Goal: Information Seeking & Learning: Learn about a topic

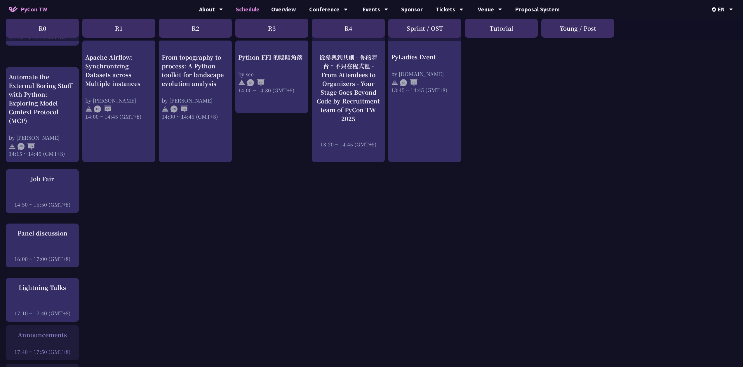
scroll to position [701, 0]
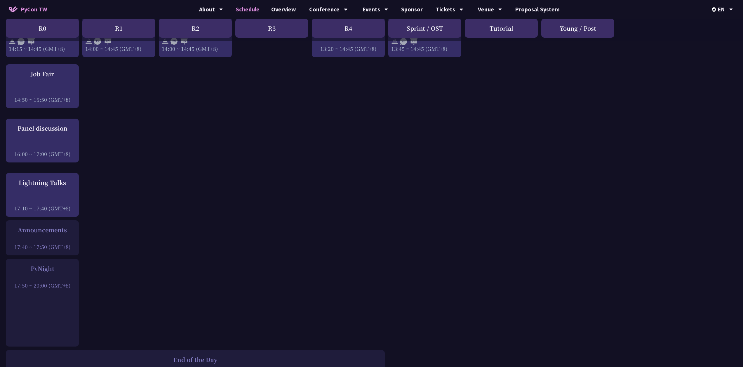
drag, startPoint x: 55, startPoint y: 90, endPoint x: 196, endPoint y: 98, distance: 141.5
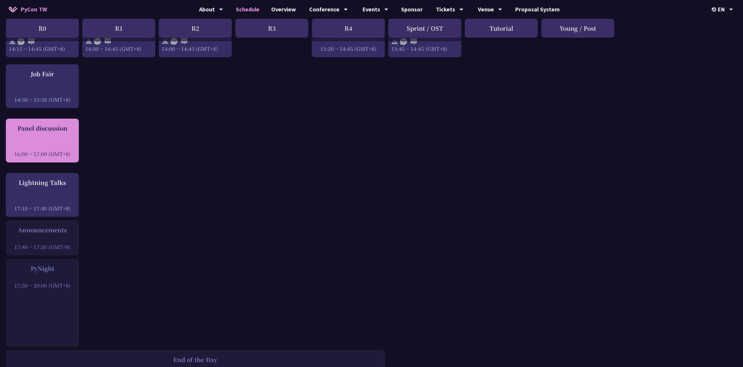
click at [63, 124] on div "Panel discussion" at bounding box center [42, 128] width 67 height 9
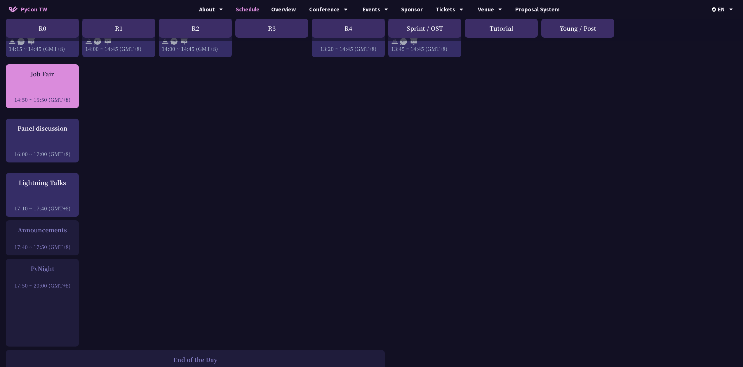
click at [59, 72] on div "Job Fair" at bounding box center [42, 73] width 67 height 9
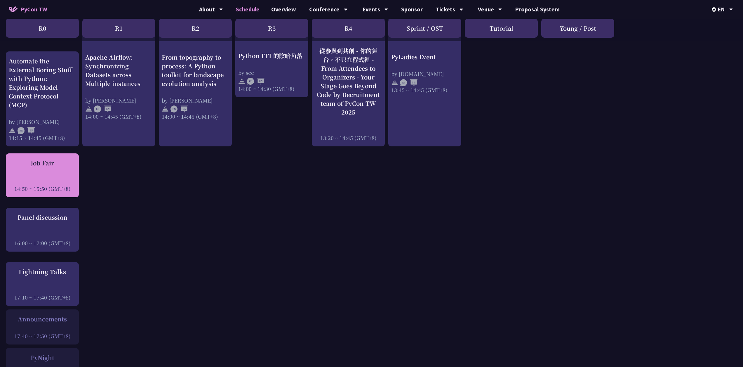
scroll to position [573, 0]
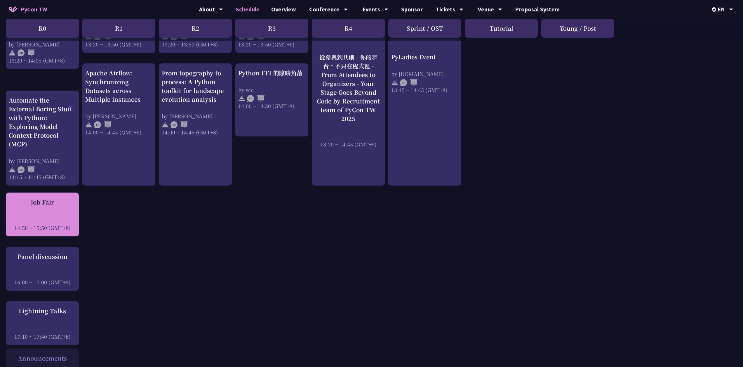
click at [44, 198] on div "Job Fair" at bounding box center [42, 202] width 67 height 9
click at [43, 198] on div "Job Fair" at bounding box center [42, 202] width 67 height 9
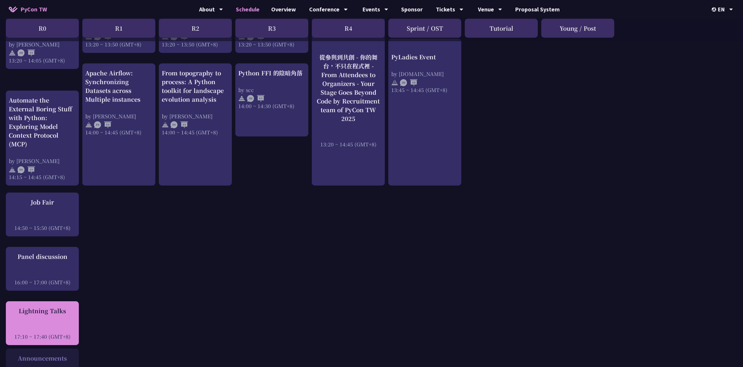
click at [55, 301] on div "Lightning Talks 17:10 ~ 17:40 (GMT+8)" at bounding box center [42, 323] width 73 height 44
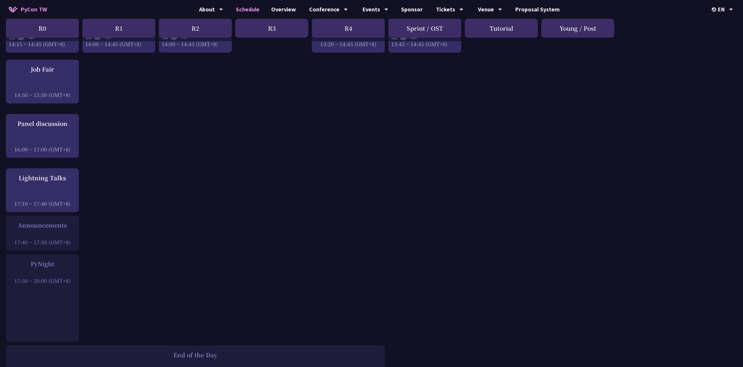
scroll to position [748, 0]
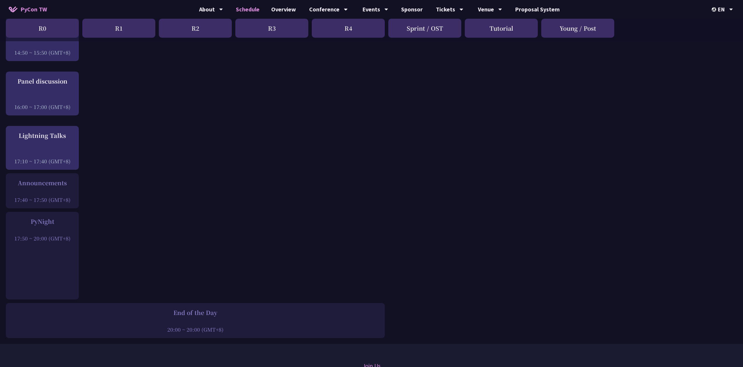
click at [47, 226] on div at bounding box center [42, 230] width 67 height 9
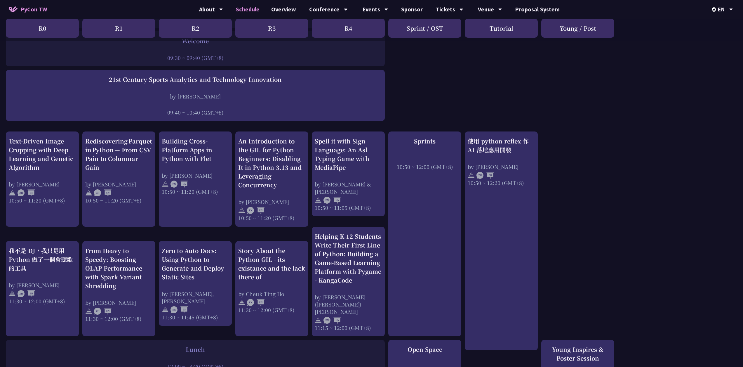
scroll to position [0, 0]
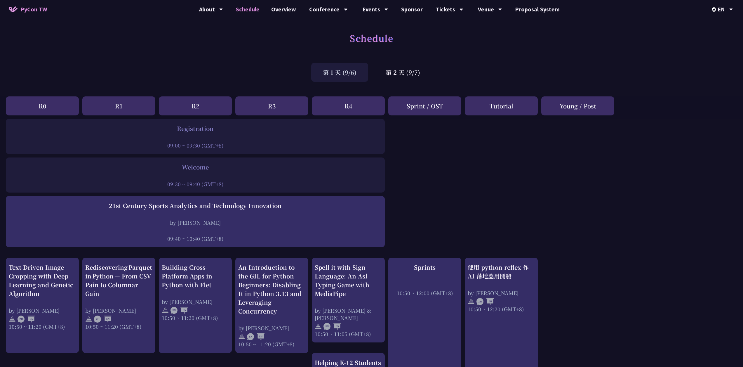
click at [259, 7] on link "Schedule" at bounding box center [247, 9] width 35 height 19
click at [322, 8] on div "Conference" at bounding box center [328, 9] width 39 height 19
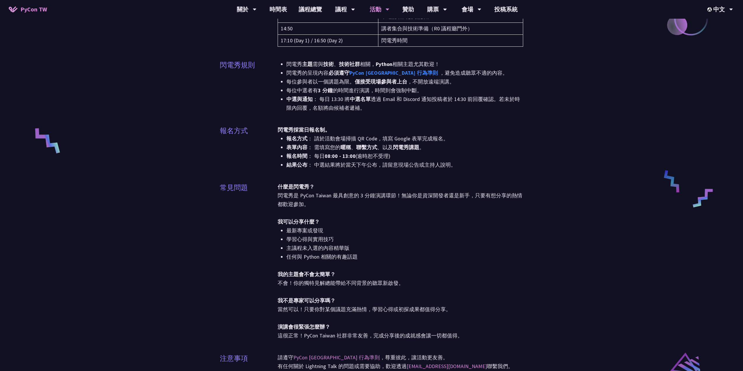
scroll to position [175, 0]
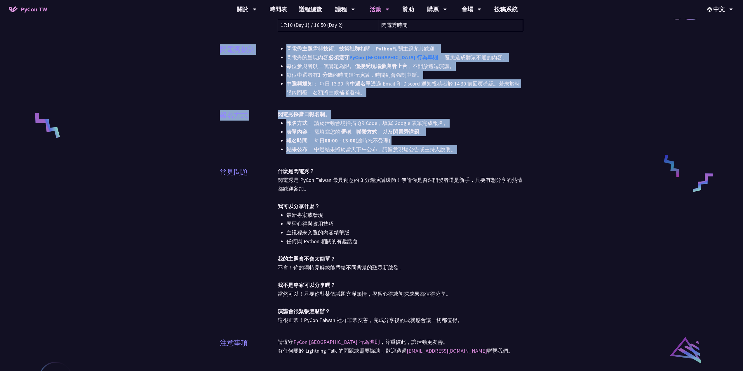
drag, startPoint x: 64, startPoint y: 157, endPoint x: 93, endPoint y: 368, distance: 212.5
click at [78, 214] on div "閃電秀 閃電秀是 PyCon Taiwan 最緊湊精彩的演講環節！無論你是想聽故事還是自己發聲，我們都邀請你一起參與！ 現場將由多位講者接力上台，在 3 分鐘…" at bounding box center [371, 228] width 743 height 806
click at [127, 69] on div "閃電秀 閃電秀是 PyCon Taiwan 最緊湊精彩的演講環節！無論你是想聽故事還是自己發聲，我們都邀請你一起參與！ 現場將由多位講者接力上台，在 3 分鐘…" at bounding box center [371, 228] width 743 height 806
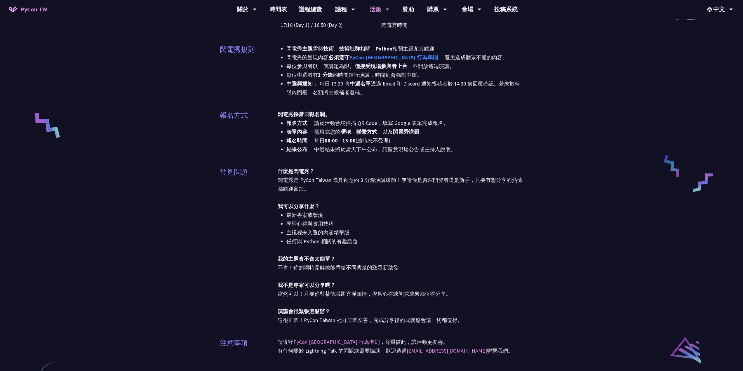
scroll to position [0, 0]
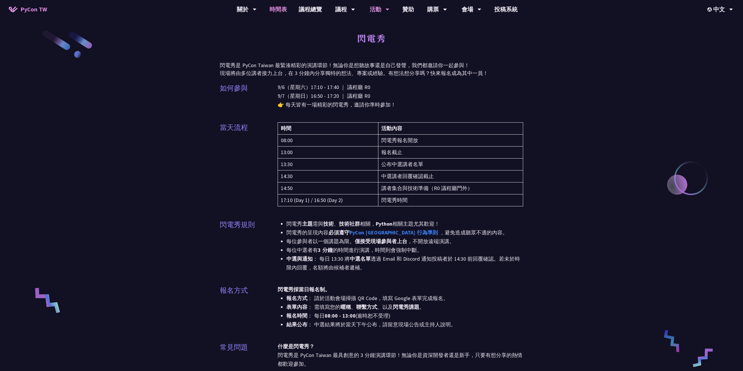
click at [272, 8] on link "時間表" at bounding box center [278, 9] width 29 height 19
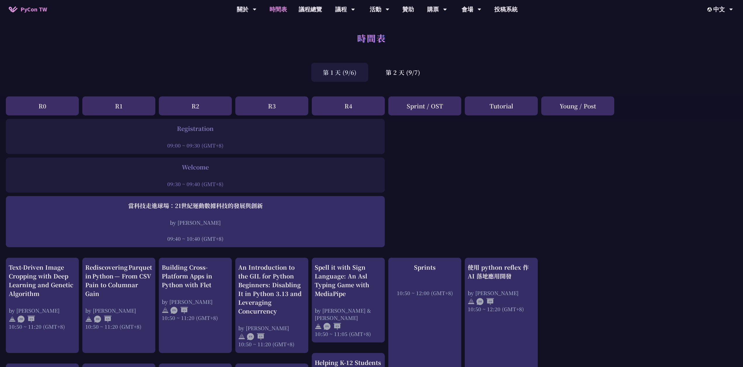
drag, startPoint x: 166, startPoint y: 124, endPoint x: 207, endPoint y: 156, distance: 51.7
click at [299, 6] on link "議程總覽" at bounding box center [310, 9] width 35 height 19
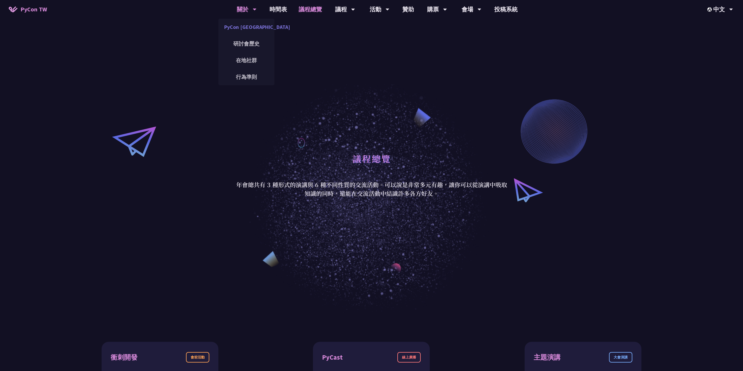
click at [244, 31] on link "PyCon [GEOGRAPHIC_DATA]" at bounding box center [246, 27] width 56 height 14
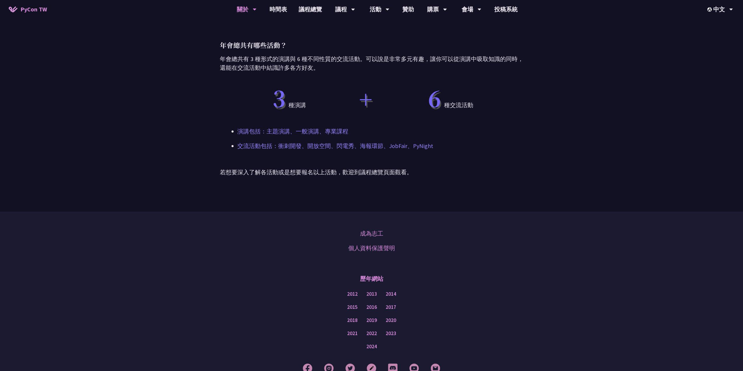
scroll to position [460, 0]
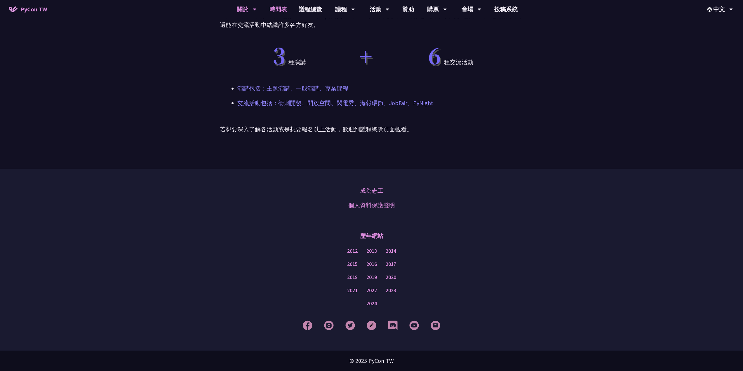
click at [280, 14] on link "時間表" at bounding box center [278, 9] width 29 height 19
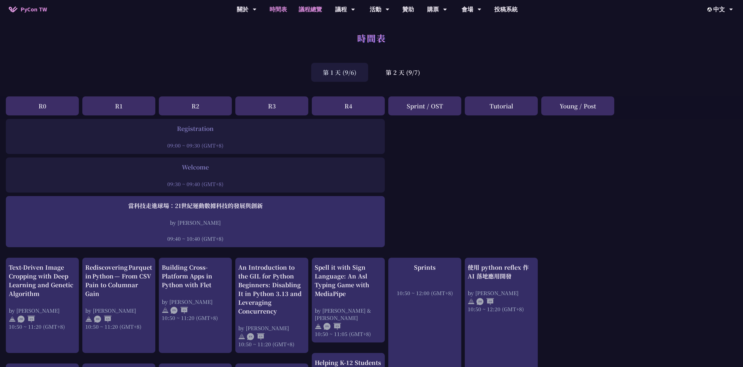
click at [308, 8] on link "議程總覽" at bounding box center [310, 9] width 35 height 19
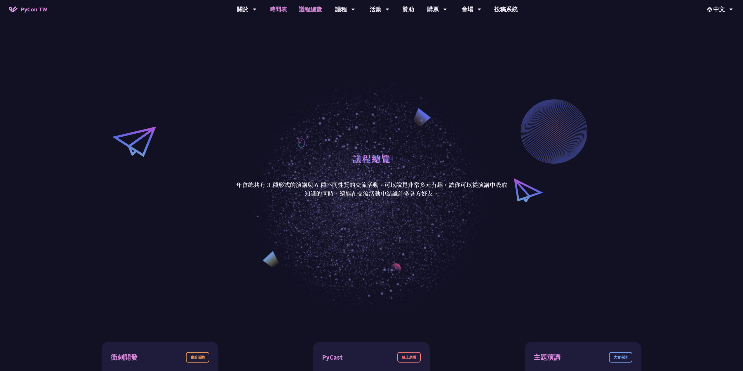
click at [283, 7] on link "時間表" at bounding box center [278, 9] width 29 height 19
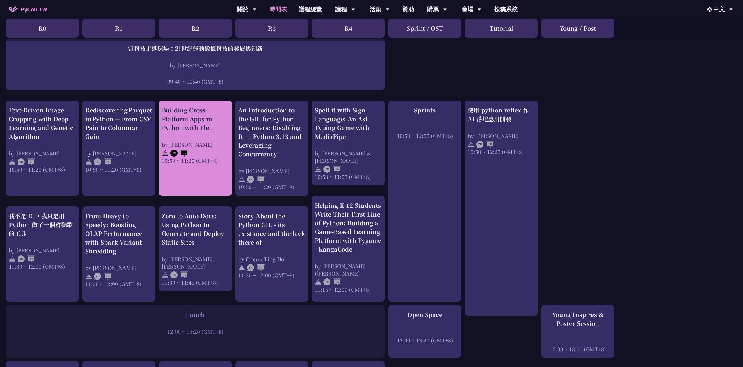
scroll to position [175, 0]
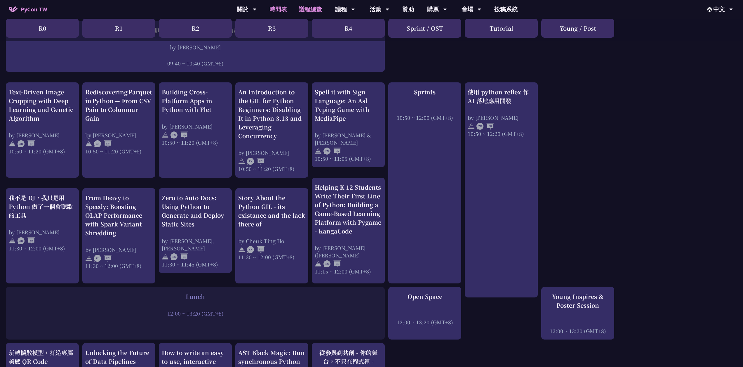
click at [306, 10] on link "議程總覽" at bounding box center [310, 9] width 35 height 19
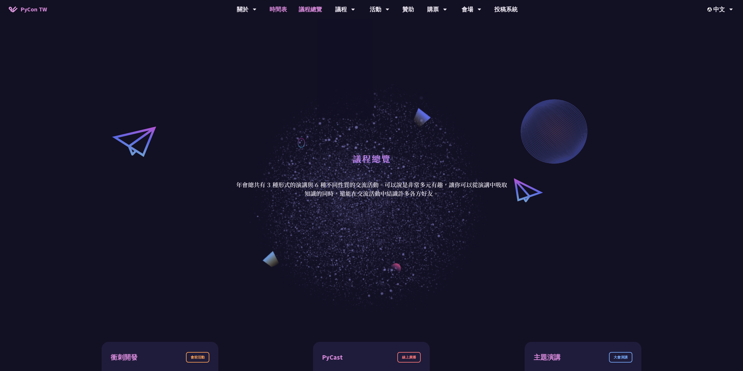
drag, startPoint x: 278, startPoint y: 4, endPoint x: 293, endPoint y: 9, distance: 15.8
click at [278, 4] on link "時間表" at bounding box center [278, 9] width 29 height 19
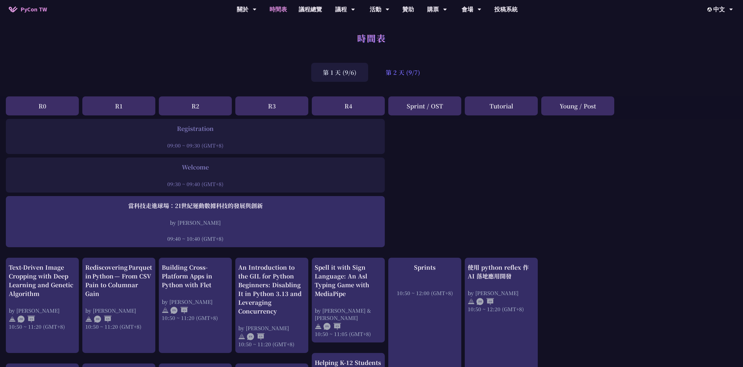
click at [414, 67] on div "第 2 天 (9/7)" at bounding box center [403, 72] width 58 height 19
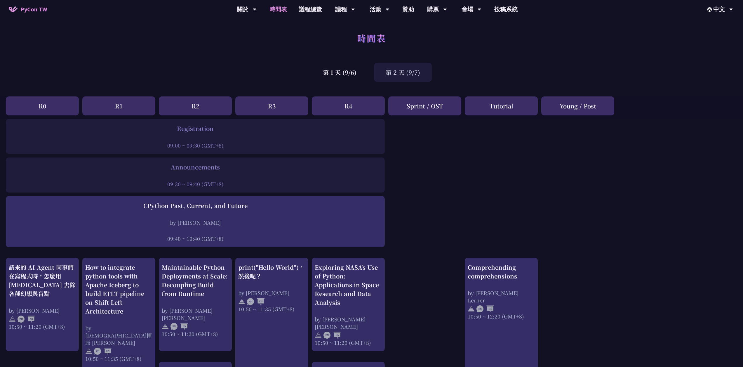
click at [395, 76] on div "第 2 天 (9/7)" at bounding box center [403, 72] width 58 height 19
click at [402, 71] on div "第 2 天 (9/7)" at bounding box center [403, 72] width 58 height 19
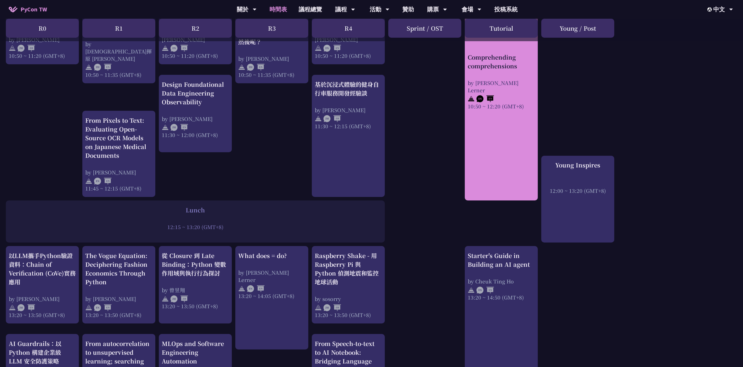
scroll to position [263, 0]
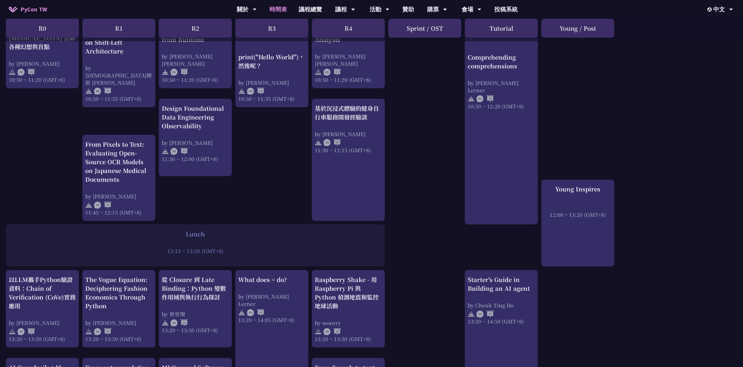
click at [575, 190] on div "Young Inspires" at bounding box center [577, 189] width 67 height 9
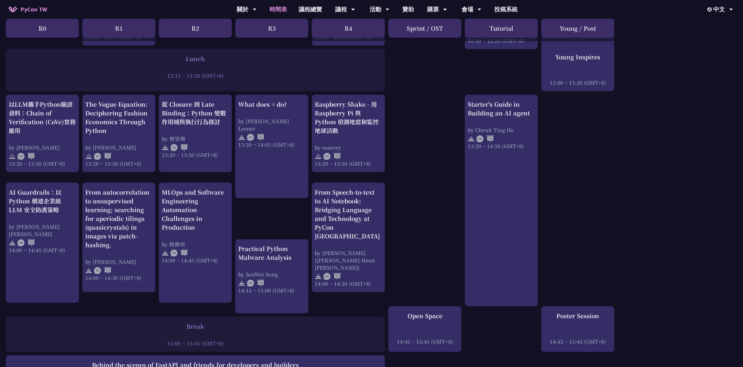
scroll to position [526, 0]
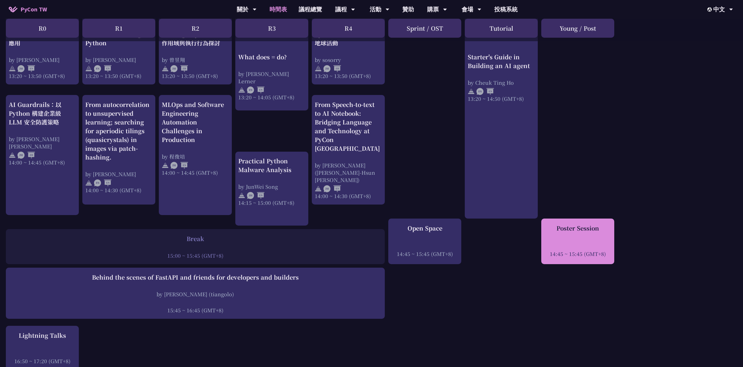
click at [570, 252] on div "Poster Session 14:45 ~ 15:45 (GMT+8)" at bounding box center [577, 241] width 73 height 46
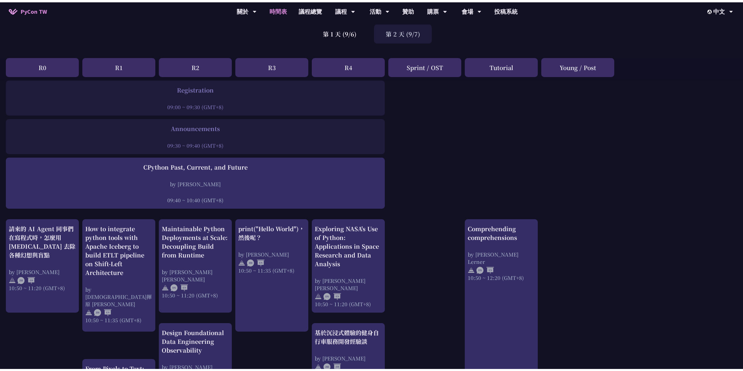
scroll to position [0, 0]
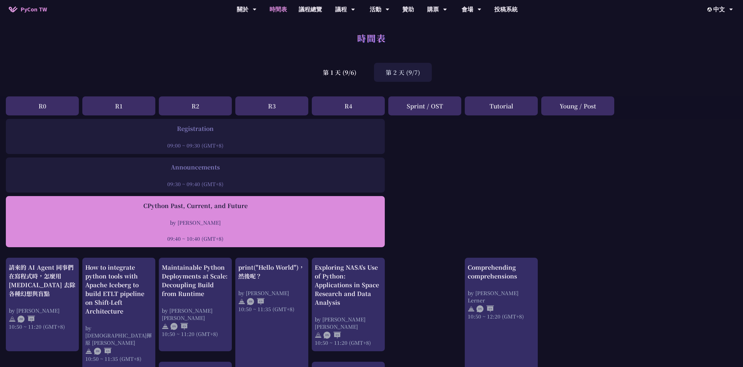
click at [357, 216] on div "CPython Past, Current, and Future by Donghee Na 09:40 ~ 10:40 (GMT+8)" at bounding box center [195, 221] width 373 height 41
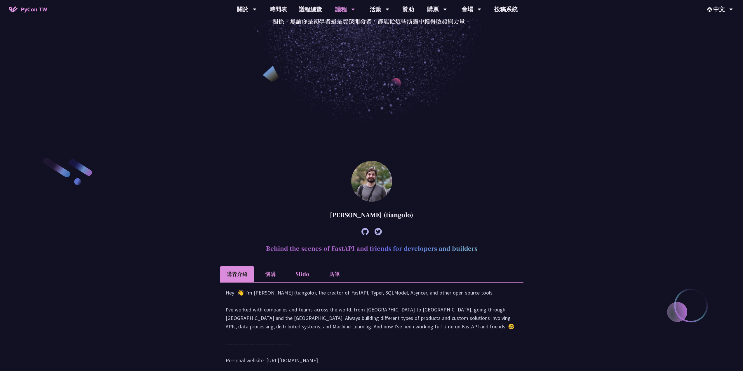
scroll to position [175, 0]
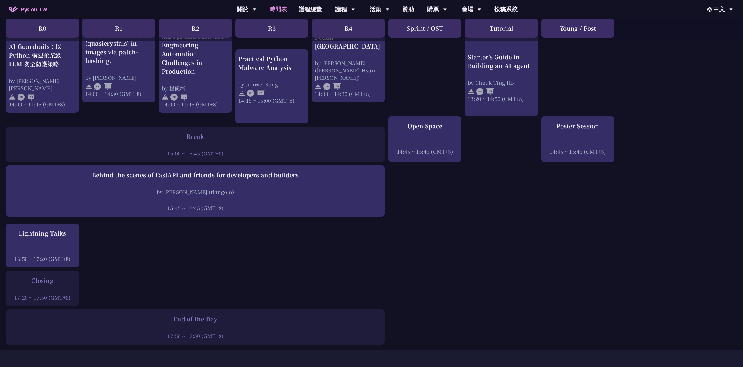
scroll to position [613, 0]
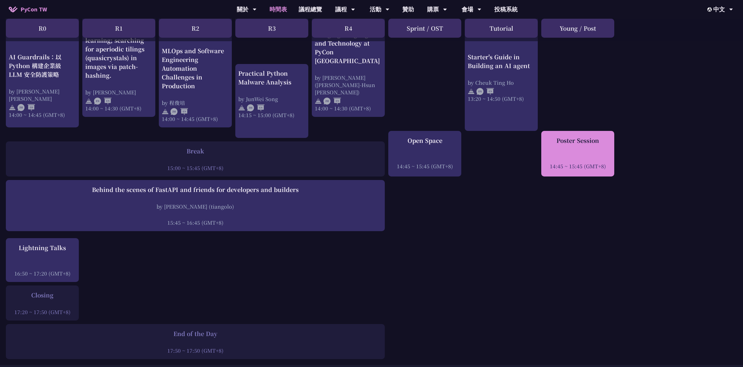
click at [600, 145] on div "Poster Session 14:45 ~ 15:45 (GMT+8)" at bounding box center [577, 153] width 67 height 34
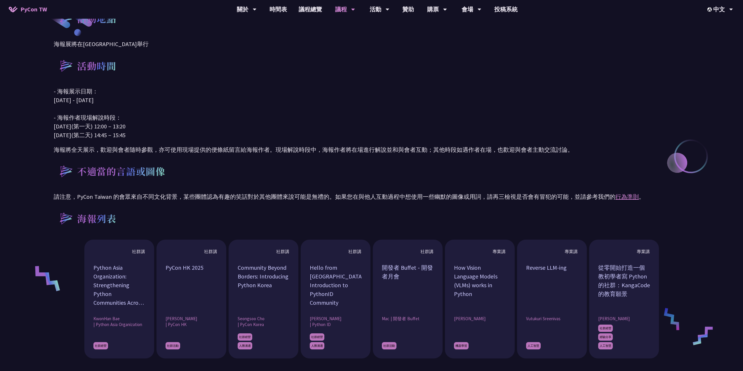
scroll to position [326, 0]
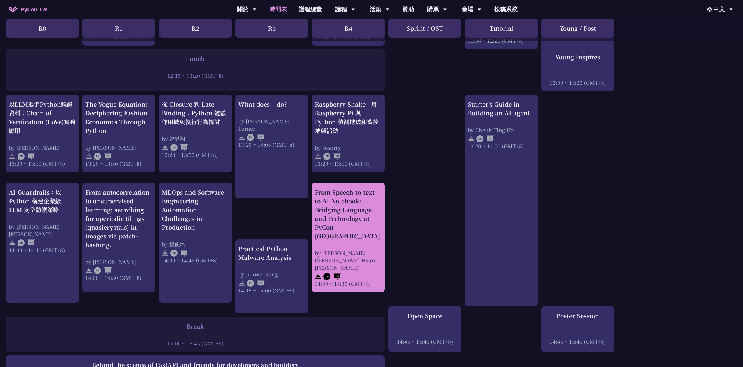
scroll to position [613, 0]
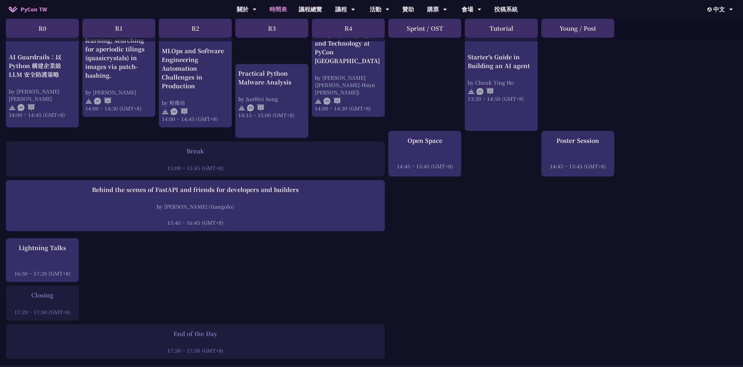
click at [423, 154] on div at bounding box center [424, 158] width 67 height 9
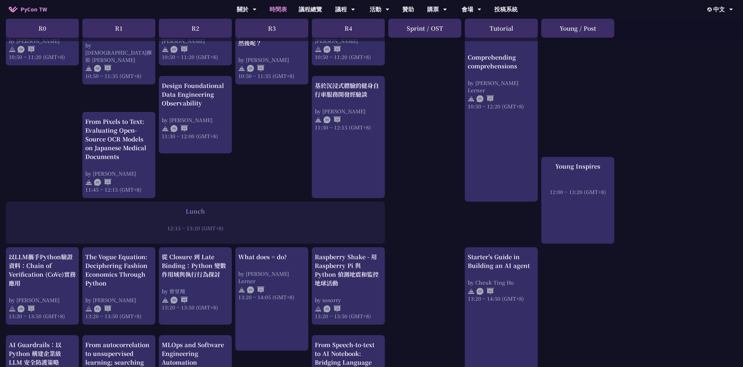
scroll to position [282, 0]
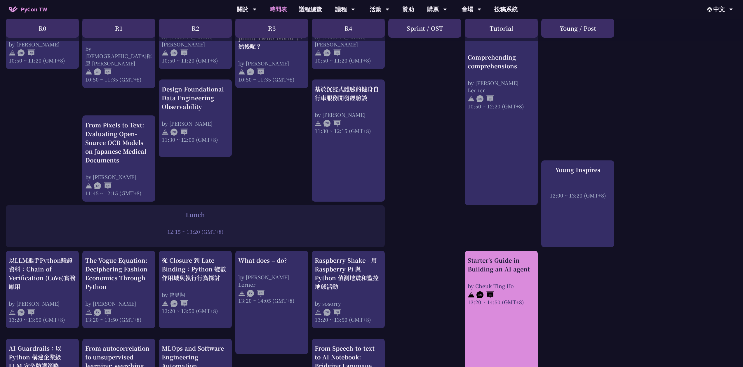
click at [504, 292] on div at bounding box center [501, 293] width 67 height 9
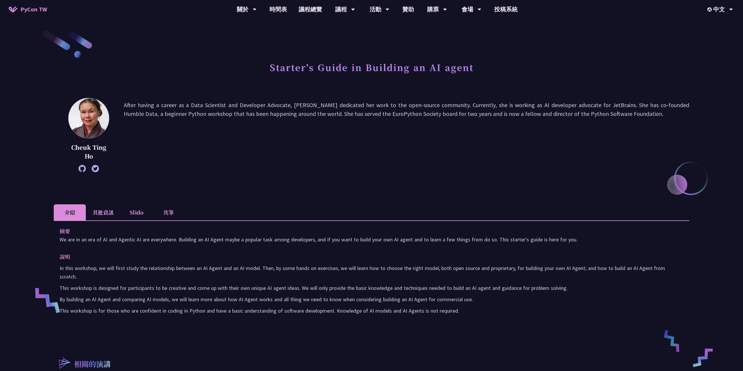
click at [86, 167] on icon at bounding box center [82, 168] width 7 height 7
click at [346, 19] on div "主題演講" at bounding box center [345, 27] width 56 height 17
click at [346, 21] on link "主題演講" at bounding box center [345, 27] width 56 height 14
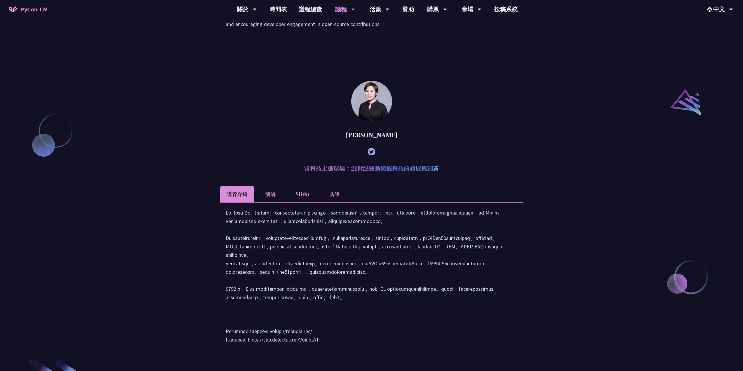
scroll to position [788, 0]
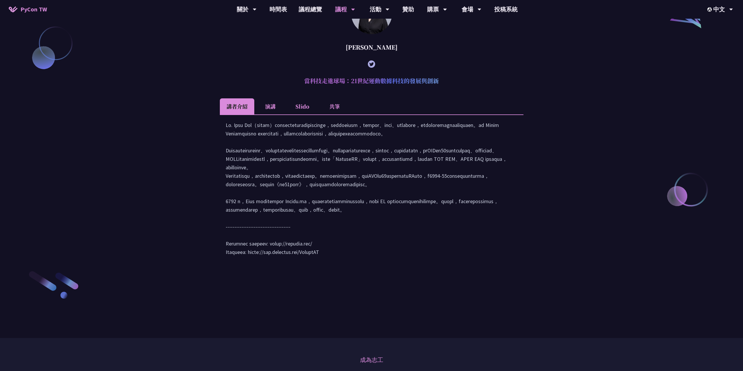
click at [297, 262] on div at bounding box center [372, 191] width 292 height 141
drag, startPoint x: 265, startPoint y: 302, endPoint x: 315, endPoint y: 304, distance: 50.3
click at [315, 262] on div at bounding box center [372, 191] width 292 height 141
copy div "https://ticalin.com/"
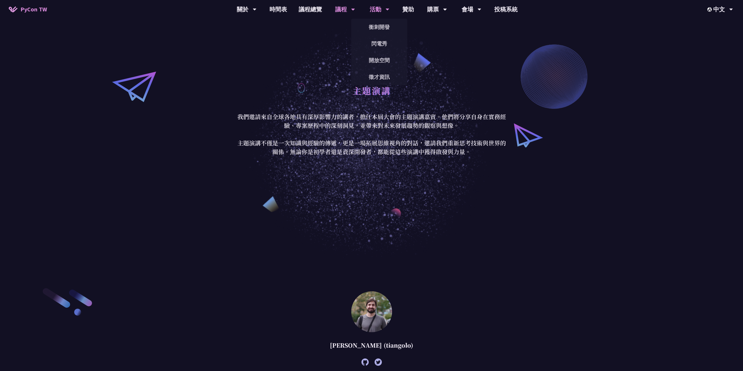
scroll to position [0, 0]
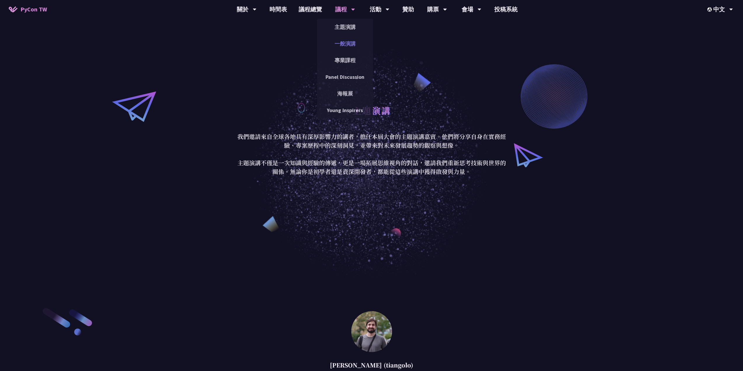
click at [347, 46] on link "一般演講" at bounding box center [345, 44] width 56 height 14
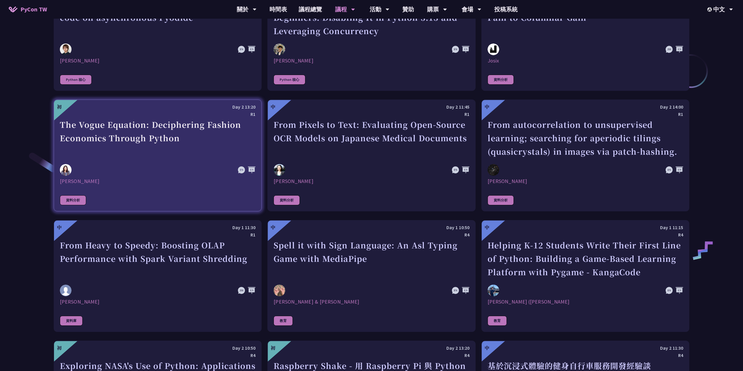
scroll to position [963, 0]
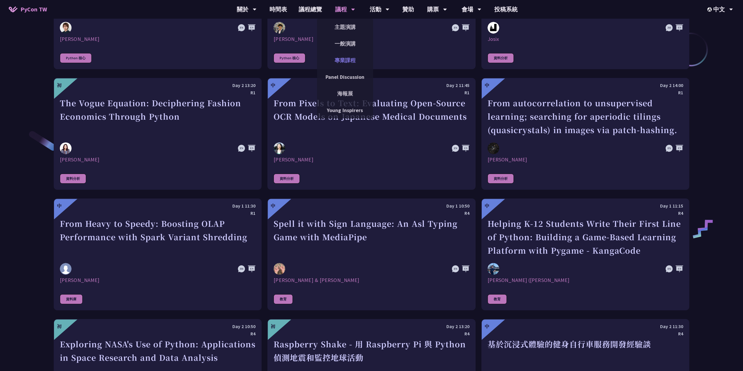
click at [350, 59] on link "專業課程" at bounding box center [345, 60] width 56 height 14
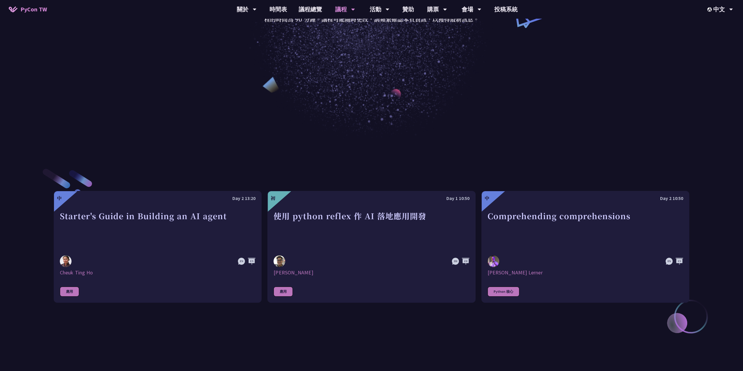
scroll to position [263, 0]
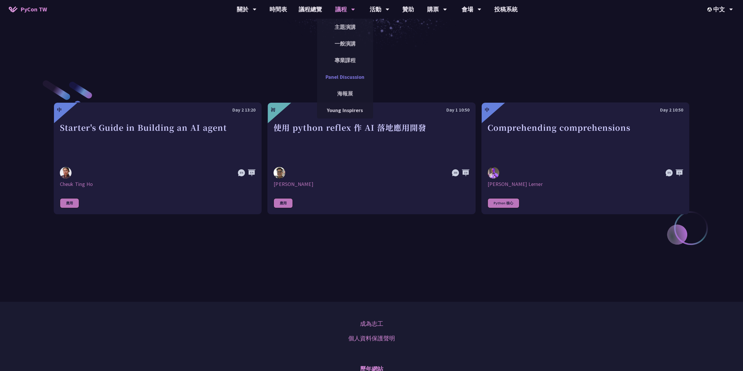
click at [352, 79] on link "Panel Discussion" at bounding box center [345, 77] width 56 height 14
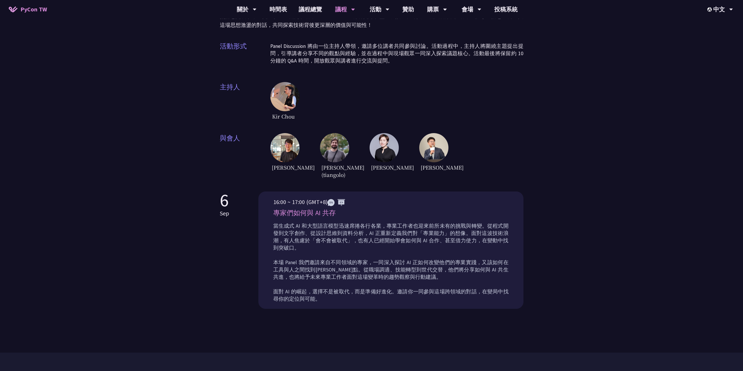
scroll to position [6, 0]
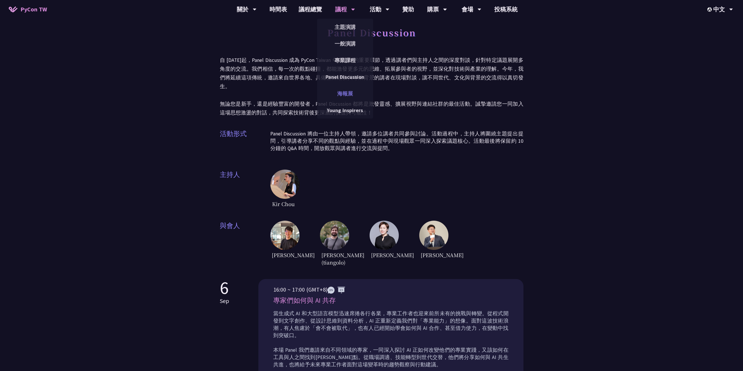
click at [344, 91] on link "海報展" at bounding box center [345, 94] width 56 height 14
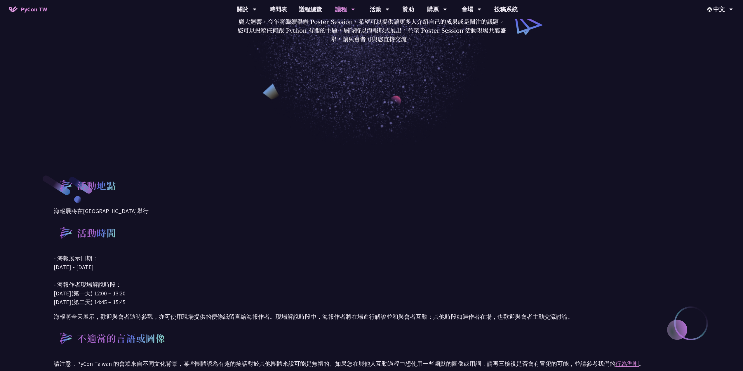
scroll to position [175, 0]
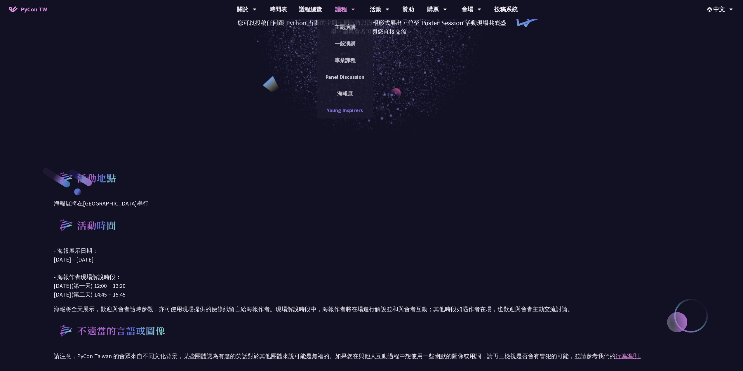
click at [342, 105] on link "Young Inspirers" at bounding box center [345, 110] width 56 height 14
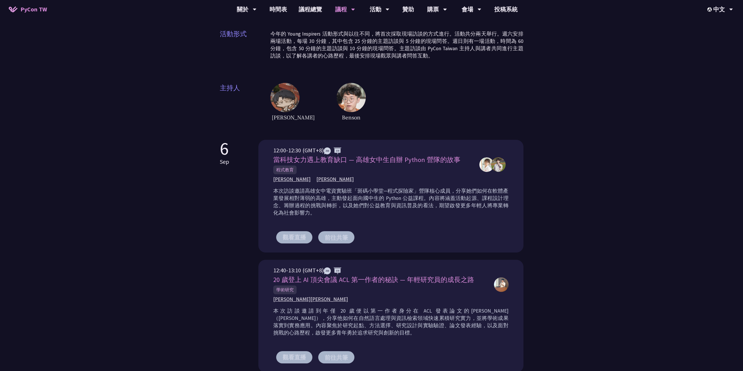
scroll to position [88, 0]
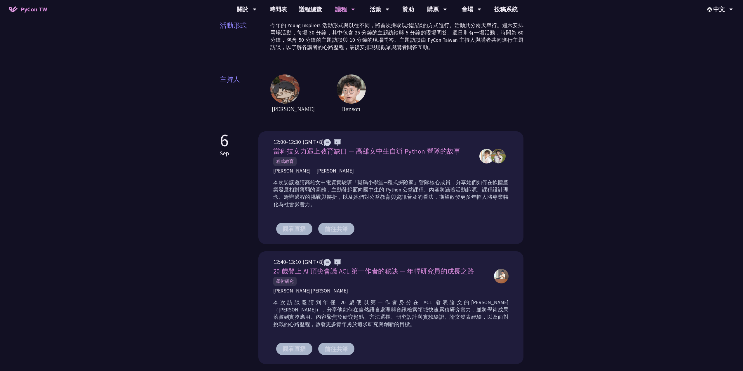
click at [338, 106] on span "Benson" at bounding box center [351, 109] width 29 height 10
drag, startPoint x: 283, startPoint y: 171, endPoint x: 286, endPoint y: 172, distance: 3.0
click at [286, 172] on span "周芊蓁" at bounding box center [291, 170] width 37 height 7
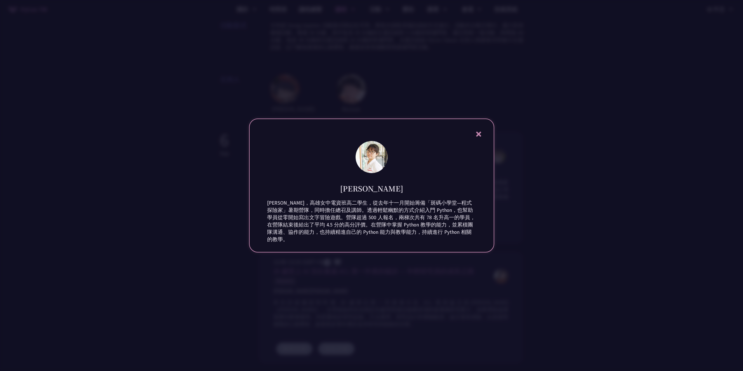
click at [518, 173] on div at bounding box center [371, 185] width 743 height 371
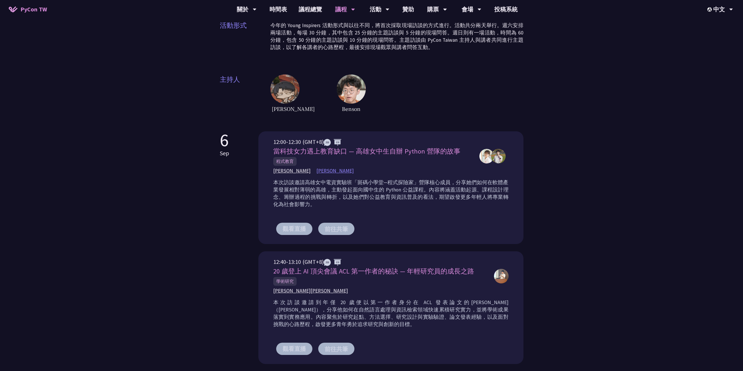
click at [316, 169] on span "郭昱" at bounding box center [334, 170] width 37 height 7
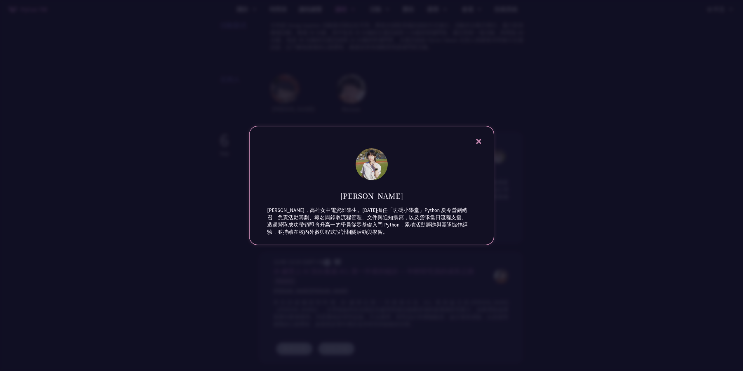
click at [505, 173] on div at bounding box center [371, 185] width 743 height 371
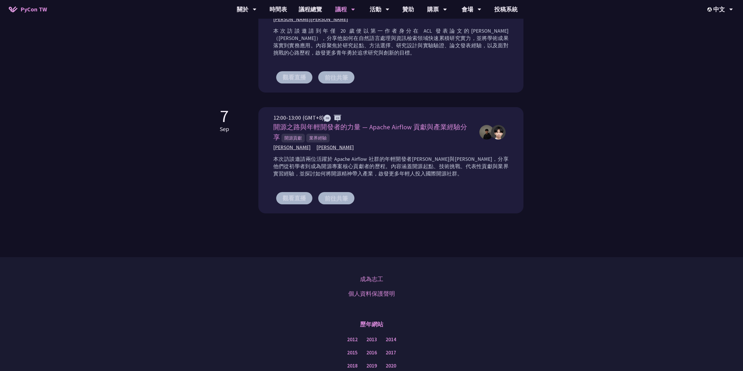
scroll to position [350, 0]
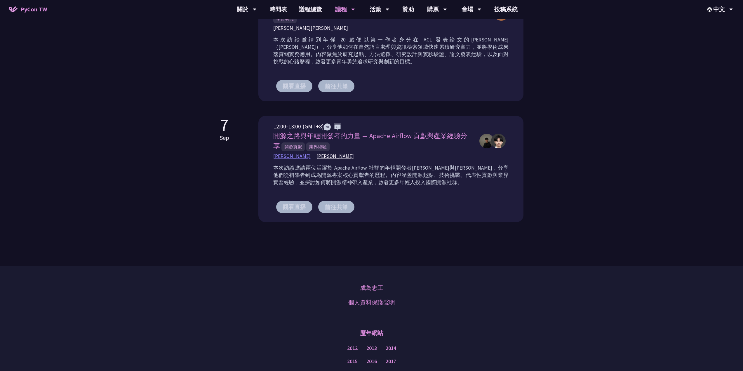
click at [284, 156] on span "劉哲佑 Jason" at bounding box center [291, 156] width 37 height 7
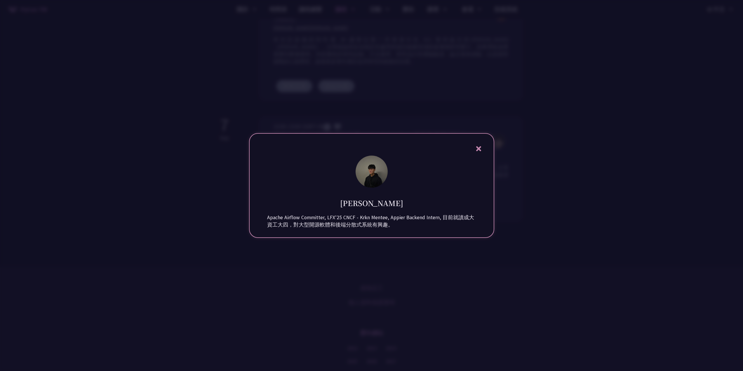
click at [509, 152] on div at bounding box center [371, 185] width 743 height 371
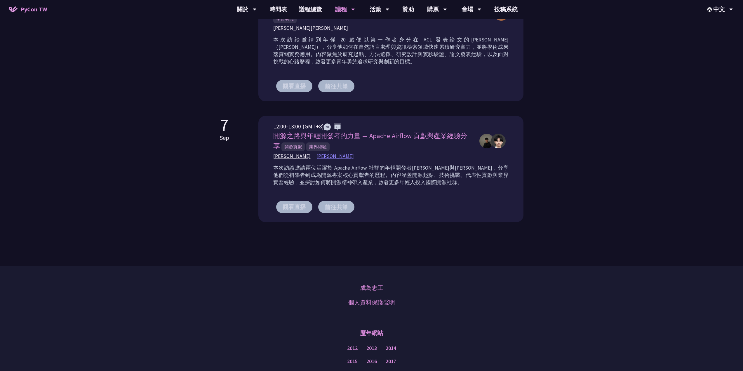
click at [319, 156] on span "邱冠銘" at bounding box center [334, 156] width 37 height 7
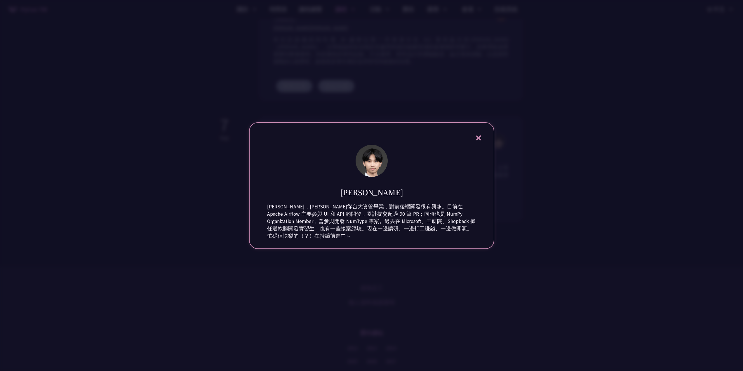
click at [492, 165] on div "邱冠銘 邱冠銘，剛從台大資管畢業，對前後端開發很有興趣。目前在 Apache Airflow 主要參與 UI 和 API 的開發，累計提交超過 90 筆 PR…" at bounding box center [371, 185] width 245 height 127
click at [482, 129] on div "邱冠銘 邱冠銘，剛從台大資管畢業，對前後端開發很有興趣。目前在 Apache Airflow 主要參與 UI 和 API 的開發，累計提交超過 90 筆 PR…" at bounding box center [371, 185] width 245 height 127
click at [482, 136] on icon at bounding box center [478, 137] width 7 height 7
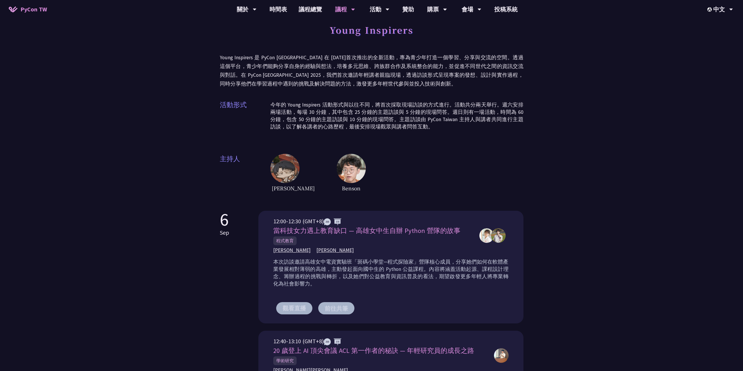
scroll to position [0, 0]
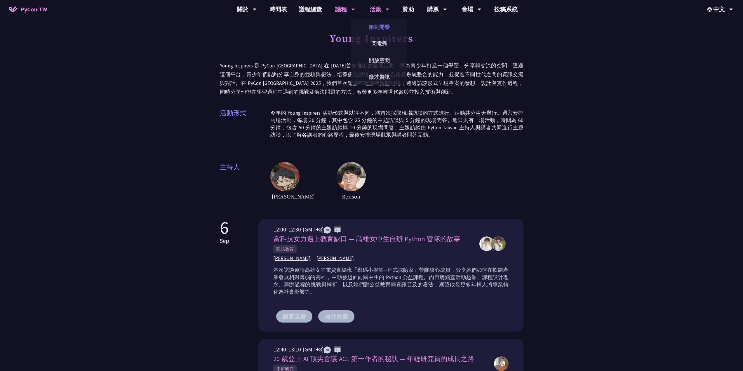
click at [379, 26] on link "衝刺開發" at bounding box center [379, 27] width 56 height 14
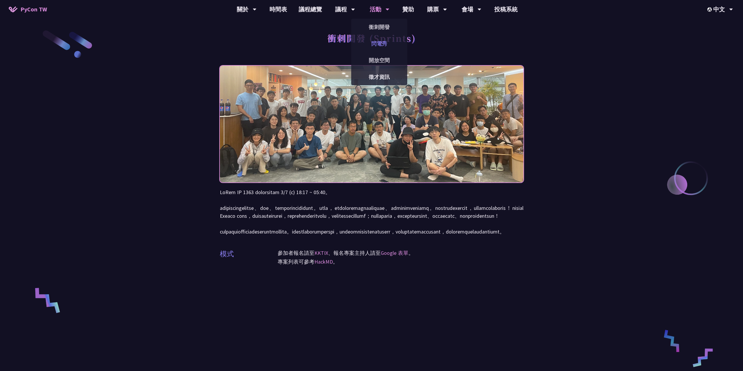
click at [378, 44] on link "閃電秀" at bounding box center [379, 44] width 56 height 14
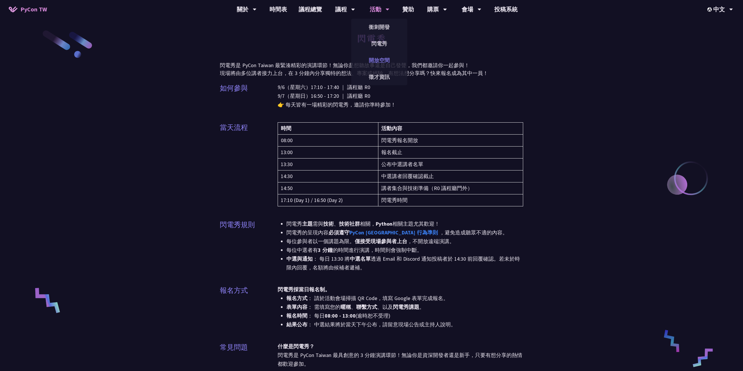
click at [369, 62] on link "開放空間" at bounding box center [379, 60] width 56 height 14
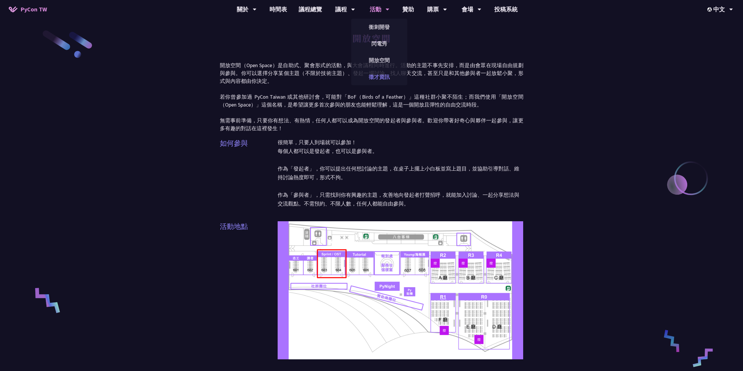
click at [382, 75] on link "徵才資訊" at bounding box center [379, 77] width 56 height 14
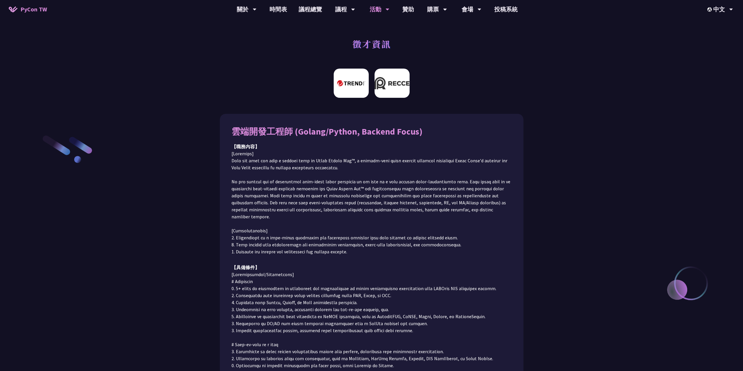
click at [383, 89] on img at bounding box center [392, 83] width 35 height 29
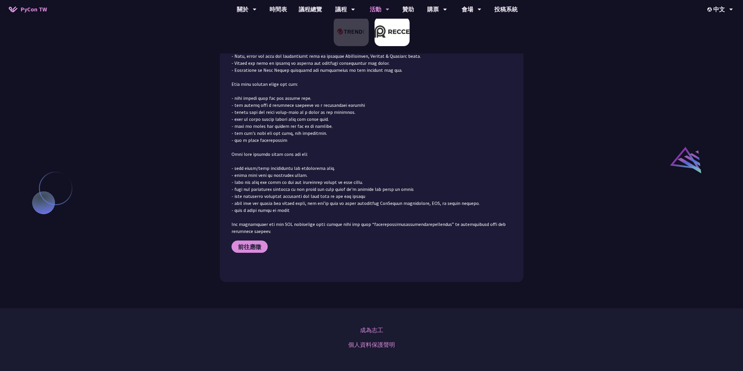
scroll to position [526, 0]
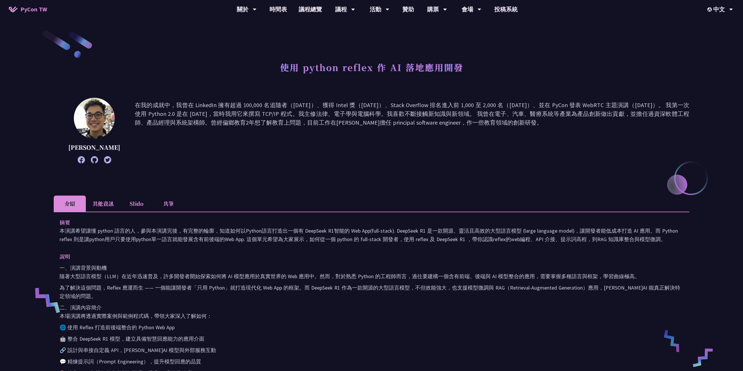
click at [91, 160] on icon at bounding box center [94, 159] width 7 height 7
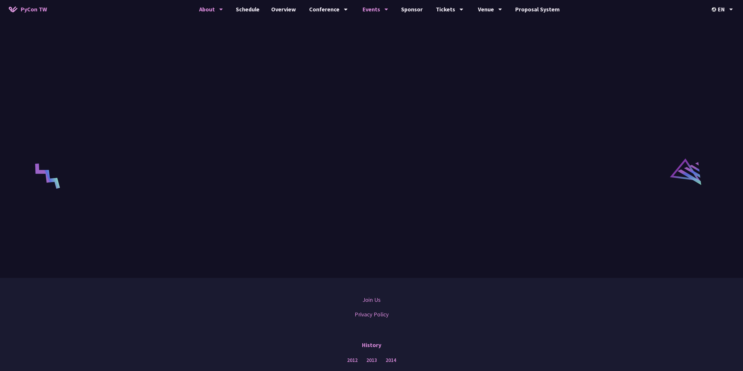
scroll to position [891, 0]
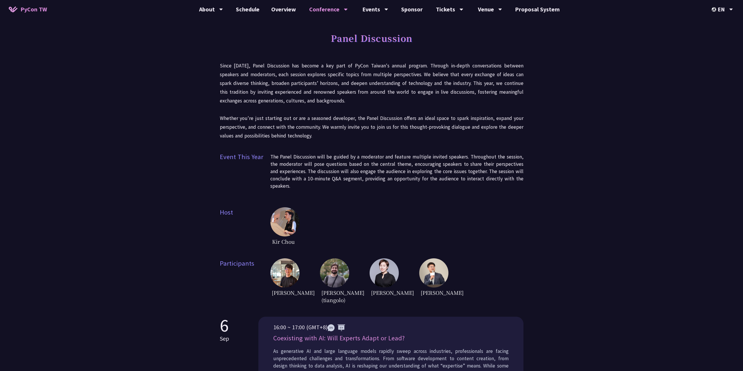
click at [286, 243] on span "Kir Chou" at bounding box center [283, 241] width 26 height 10
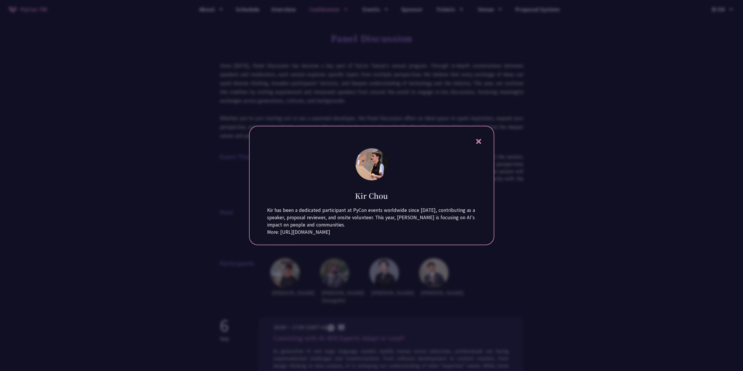
click at [514, 182] on div at bounding box center [371, 185] width 743 height 371
